Goal: Task Accomplishment & Management: Use online tool/utility

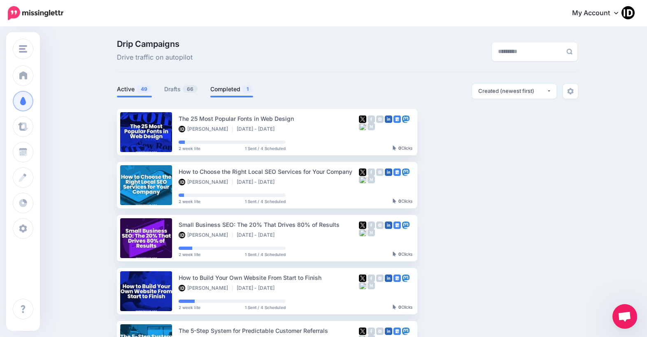
click at [244, 90] on link "Completed 1" at bounding box center [231, 89] width 43 height 10
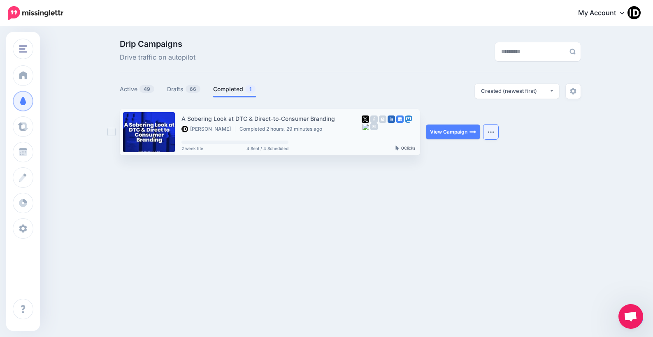
click at [490, 132] on img "button" at bounding box center [491, 132] width 7 height 2
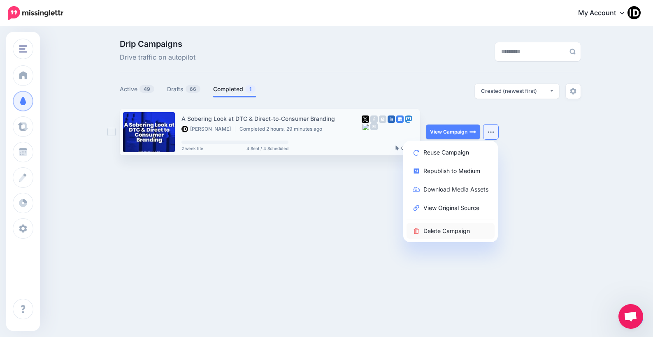
click at [447, 230] on link "Delete Campaign" at bounding box center [450, 231] width 88 height 16
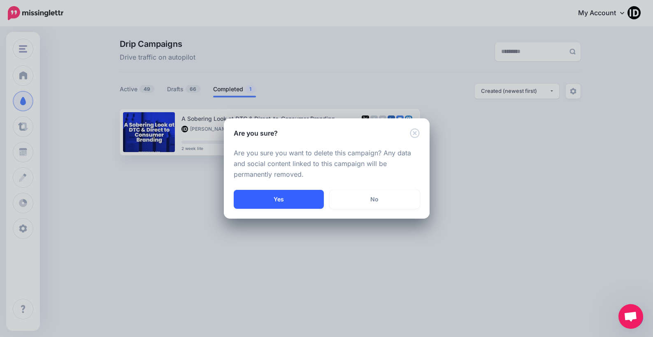
click at [292, 200] on button "Yes" at bounding box center [279, 199] width 90 height 19
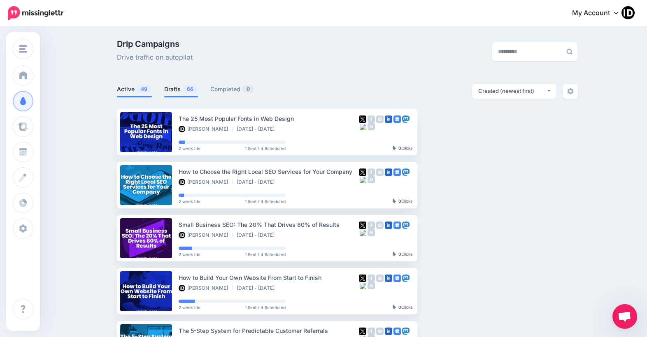
click at [187, 90] on span "66" at bounding box center [190, 89] width 15 height 8
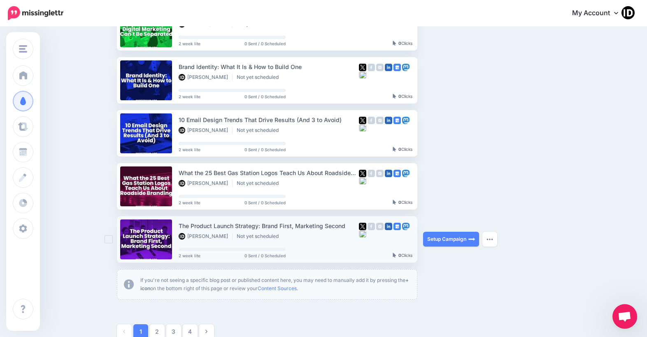
scroll to position [411, 0]
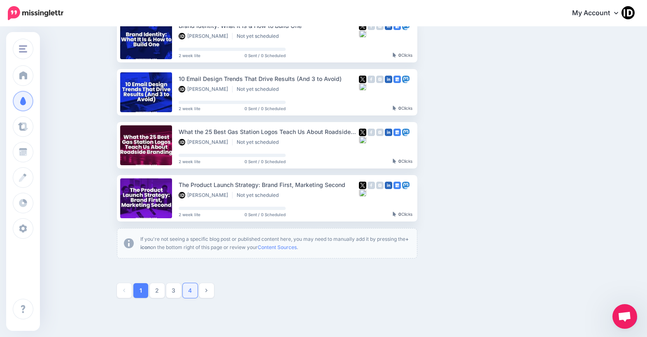
click at [194, 287] on link "4" at bounding box center [190, 290] width 15 height 15
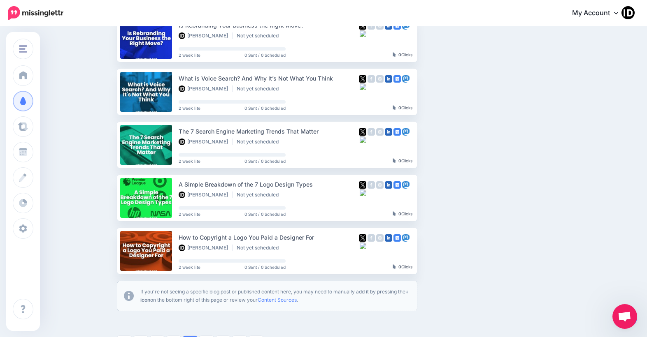
scroll to position [455, 0]
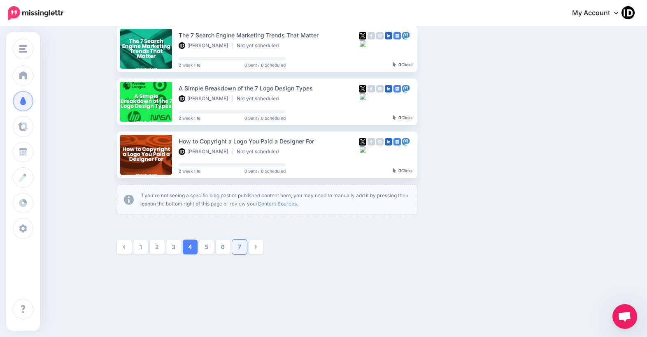
click at [239, 246] on link "7" at bounding box center [239, 247] width 15 height 15
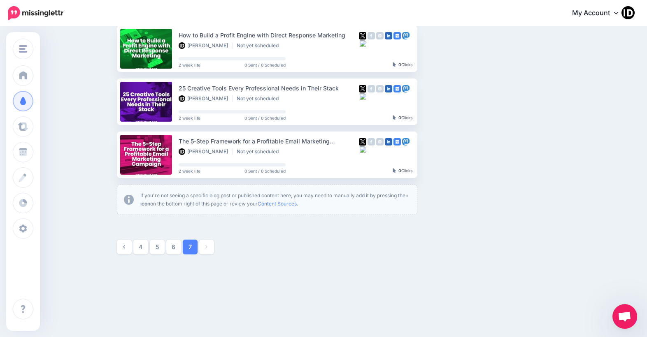
scroll to position [202, 0]
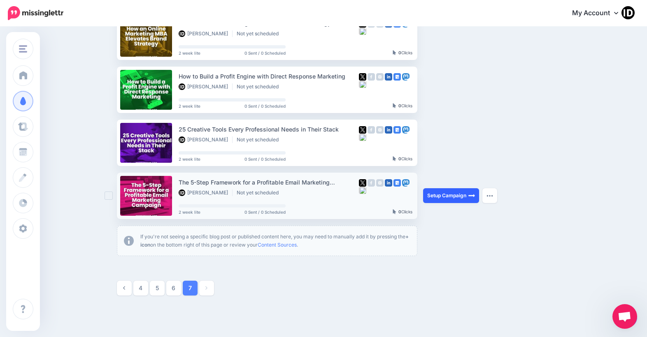
click at [465, 197] on link "Setup Campaign" at bounding box center [451, 195] width 56 height 15
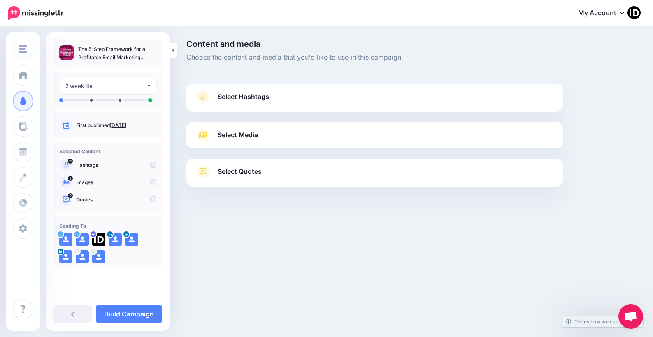
click at [245, 100] on span "Select Hashtags" at bounding box center [243, 96] width 51 height 11
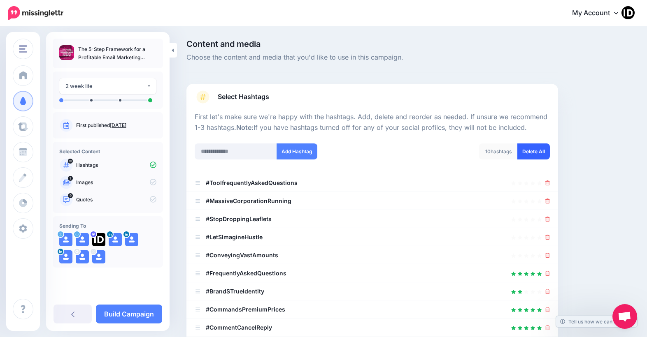
click at [541, 152] on link "Delete All" at bounding box center [533, 152] width 33 height 16
click at [220, 152] on input "text" at bounding box center [236, 152] width 82 height 16
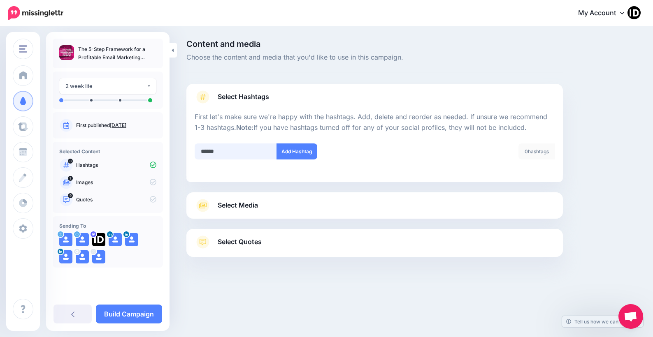
type input "*******"
type input "*"
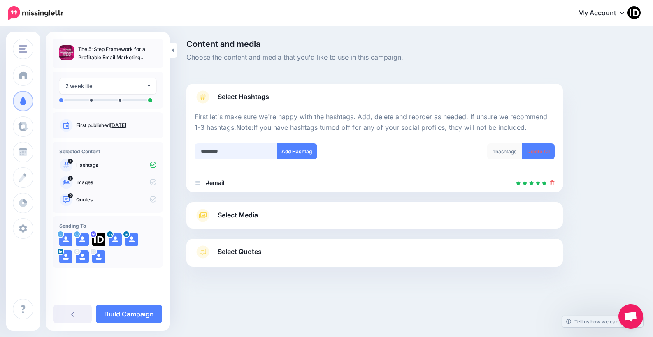
type input "*********"
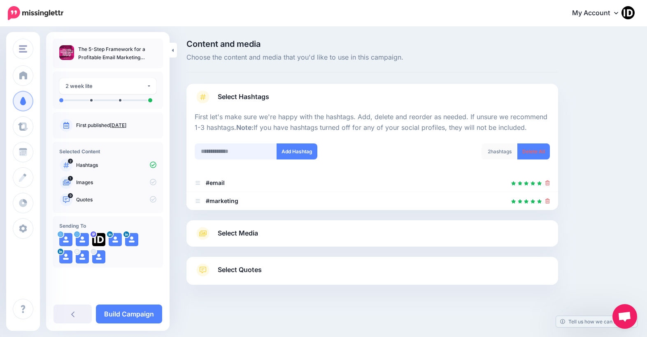
scroll to position [1, 0]
click at [233, 229] on span "Select Media" at bounding box center [238, 232] width 40 height 11
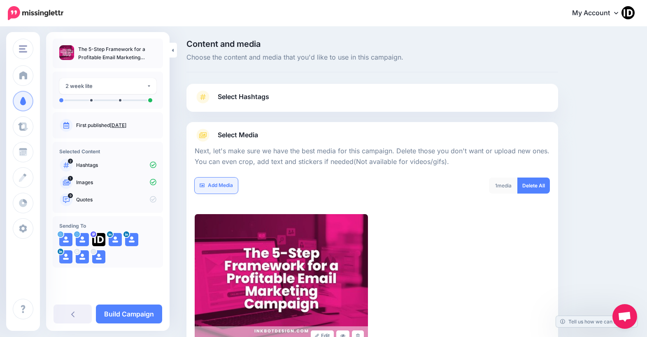
click at [223, 188] on link "Add Media" at bounding box center [216, 186] width 43 height 16
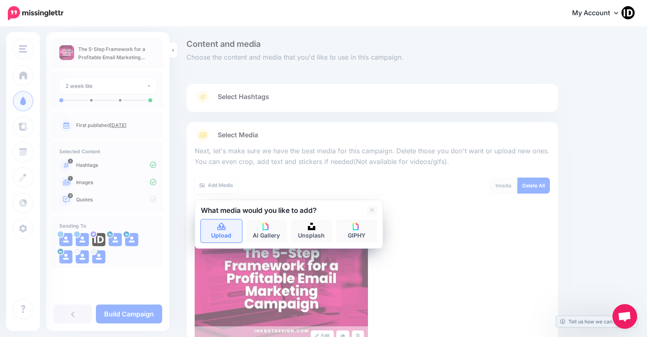
click at [223, 226] on icon at bounding box center [221, 226] width 8 height 7
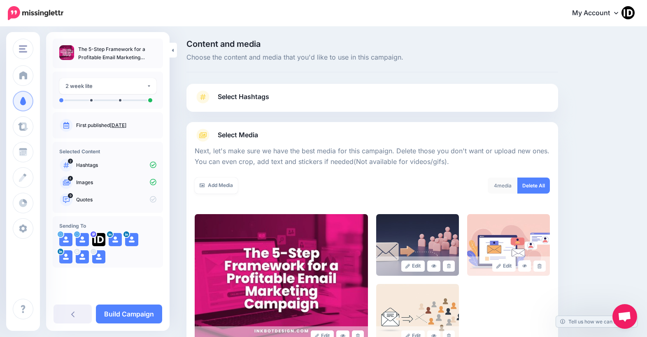
scroll to position [107, 0]
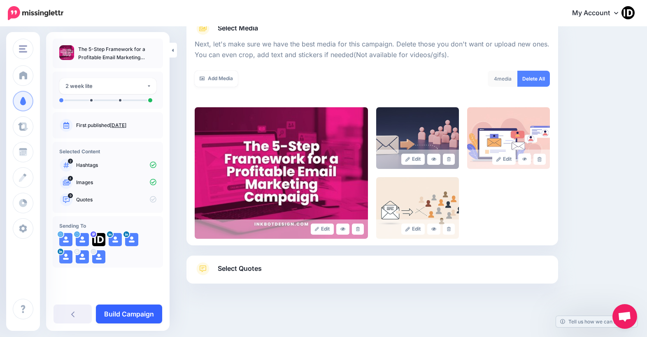
click at [148, 311] on link "Build Campaign" at bounding box center [129, 314] width 66 height 19
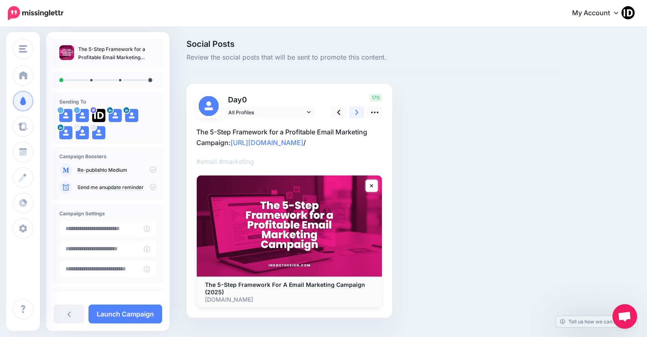
click at [360, 113] on link at bounding box center [357, 113] width 16 height 12
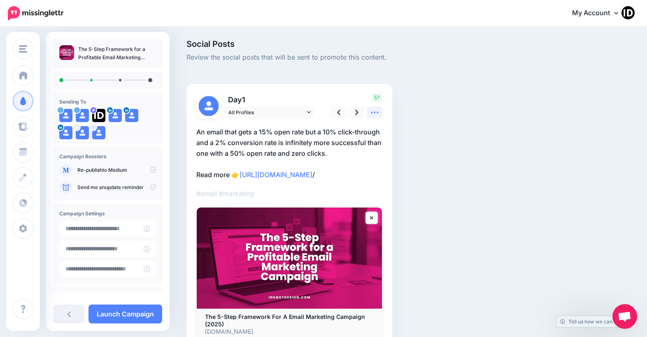
click at [380, 114] on link at bounding box center [375, 113] width 16 height 12
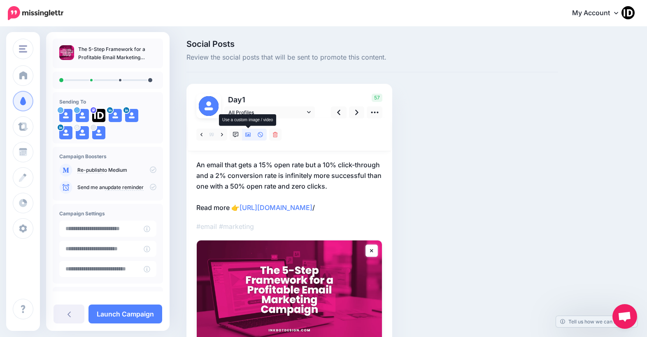
click at [246, 138] on link at bounding box center [248, 135] width 12 height 12
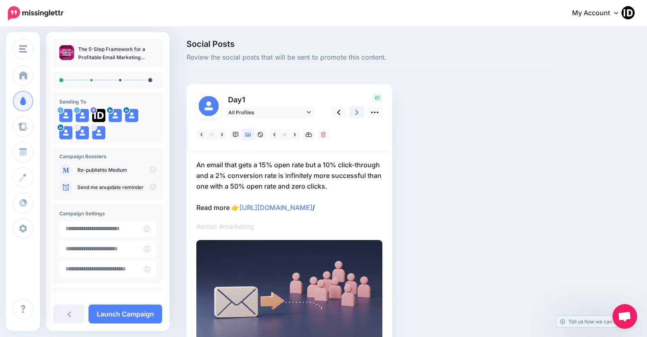
click at [353, 115] on link at bounding box center [357, 113] width 16 height 12
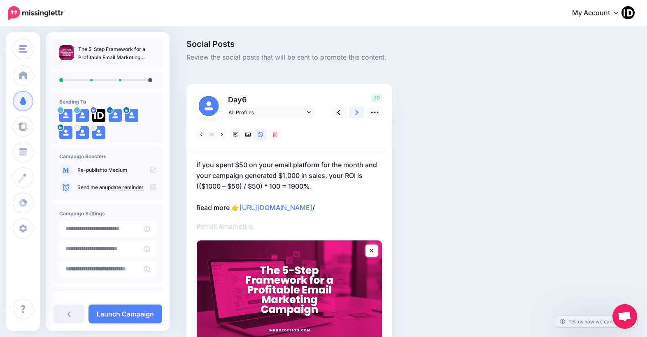
click at [353, 115] on link at bounding box center [357, 113] width 16 height 12
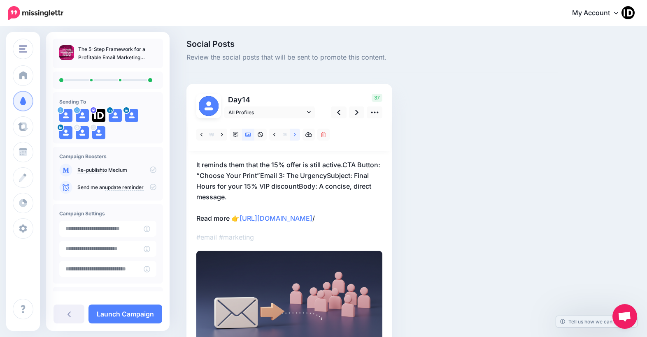
click at [296, 133] on icon at bounding box center [295, 135] width 2 height 6
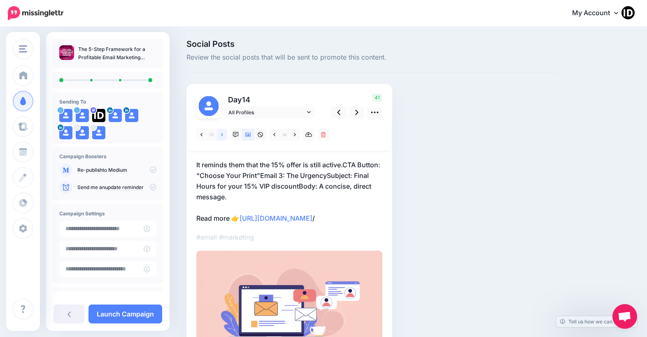
click at [223, 135] on icon at bounding box center [222, 135] width 2 height 6
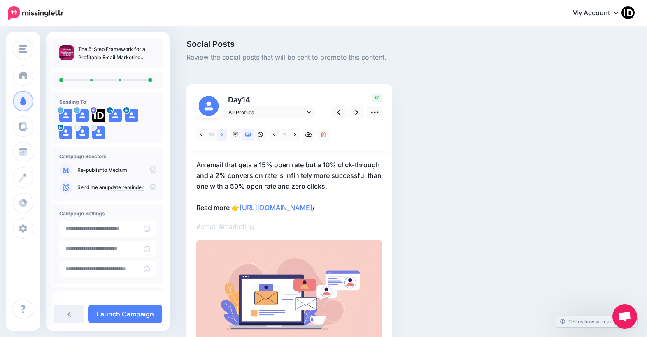
click at [223, 137] on icon at bounding box center [222, 135] width 2 height 6
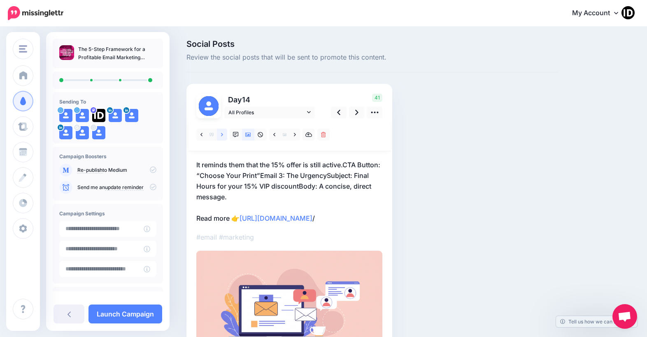
click at [222, 137] on icon at bounding box center [222, 135] width 2 height 6
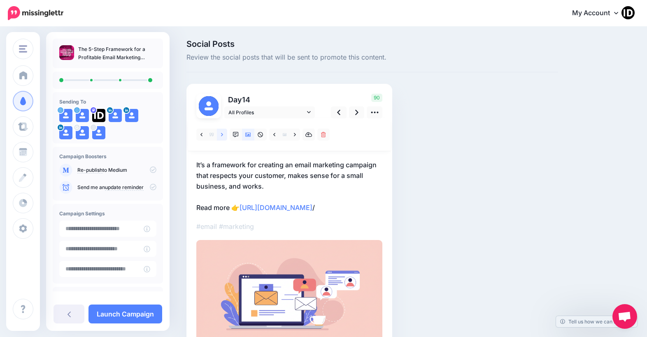
click at [222, 137] on icon at bounding box center [222, 135] width 2 height 6
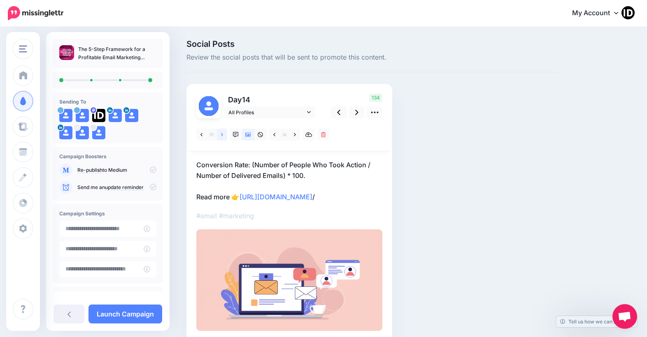
click at [222, 137] on icon at bounding box center [222, 135] width 2 height 6
click at [147, 312] on link "Launch Campaign" at bounding box center [125, 314] width 74 height 19
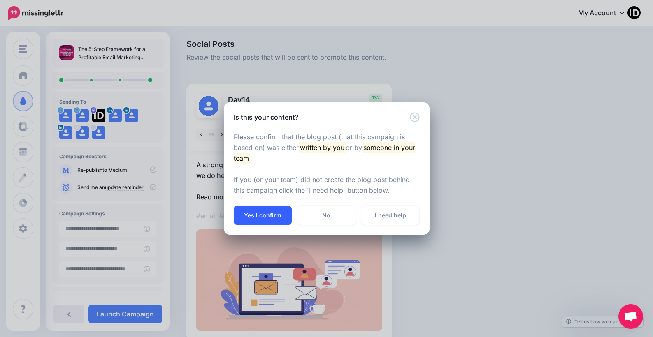
click at [271, 216] on button "Yes I confirm" at bounding box center [263, 215] width 58 height 19
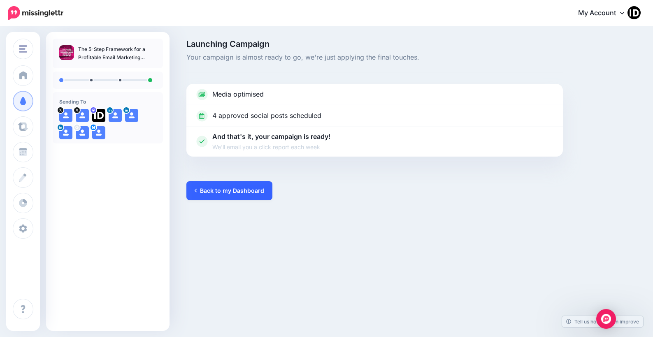
click at [231, 188] on link "Back to my Dashboard" at bounding box center [229, 190] width 86 height 19
